Goal: Information Seeking & Learning: Learn about a topic

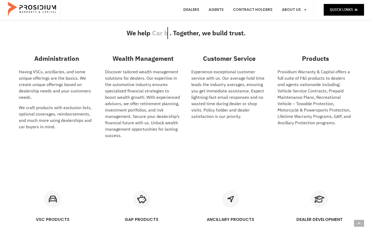
scroll to position [191, 0]
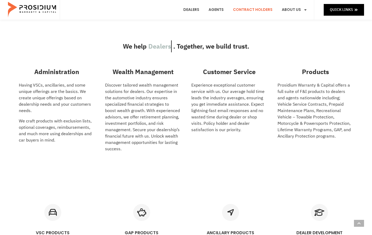
click at [252, 9] on link "Contract Holders" at bounding box center [252, 10] width 47 height 20
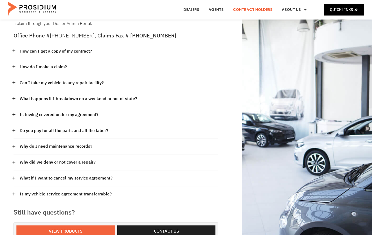
scroll to position [64, 0]
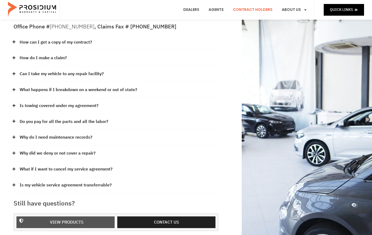
click at [73, 218] on span "View Products" at bounding box center [67, 222] width 34 height 8
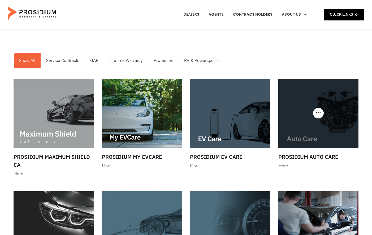
click at [313, 135] on img at bounding box center [318, 113] width 80 height 69
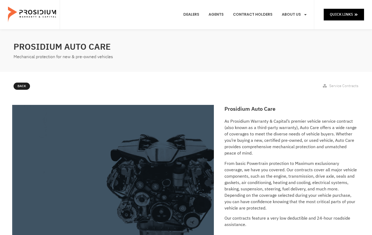
click at [224, 15] on link "Agents" at bounding box center [215, 15] width 23 height 20
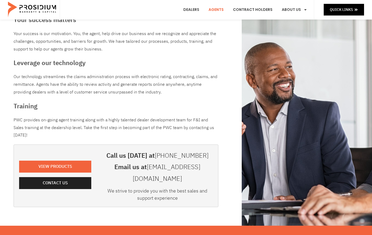
scroll to position [24, 0]
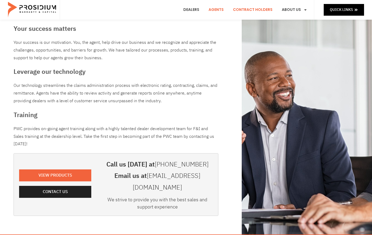
click at [251, 9] on link "Contract Holders" at bounding box center [252, 10] width 47 height 20
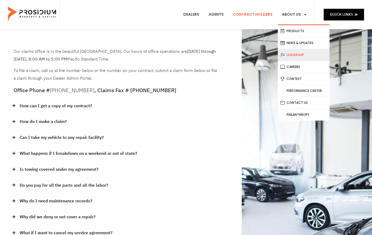
click at [296, 52] on link "Leadership" at bounding box center [304, 55] width 52 height 12
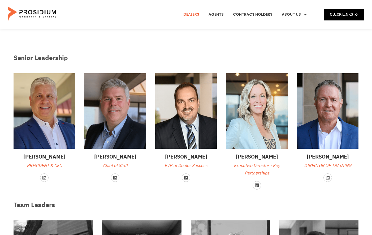
click at [203, 13] on link "Dealers" at bounding box center [191, 15] width 24 height 20
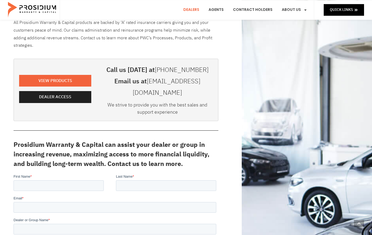
scroll to position [95, 0]
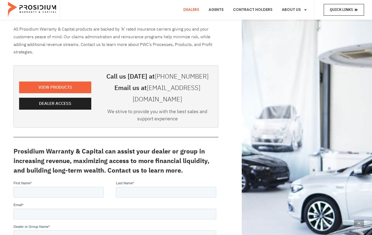
click at [356, 9] on icon at bounding box center [356, 10] width 4 height 4
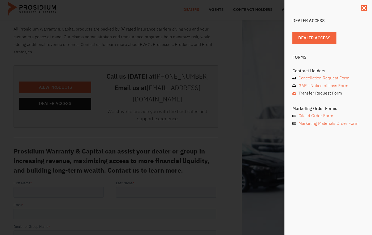
click at [306, 89] on span "Transfer Request Form" at bounding box center [319, 93] width 45 height 8
click at [271, 95] on div "Dealer Access Dealer Access Forms Contract Holders Cancellation Request Form GA…" at bounding box center [186, 117] width 372 height 235
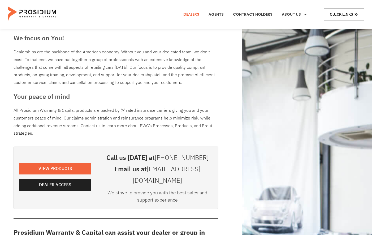
scroll to position [0, 0]
